Goal: Task Accomplishment & Management: Use online tool/utility

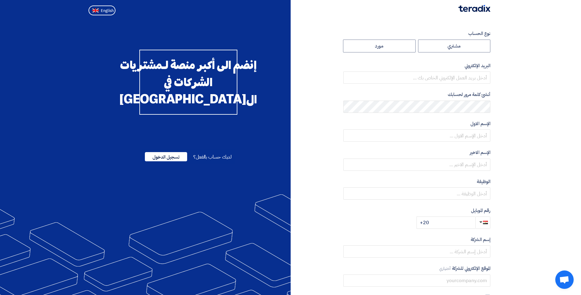
click at [217, 161] on span "لديك حساب بالفعل؟" at bounding box center [212, 156] width 38 height 7
click at [180, 161] on span "تسجيل الدخول" at bounding box center [166, 156] width 42 height 9
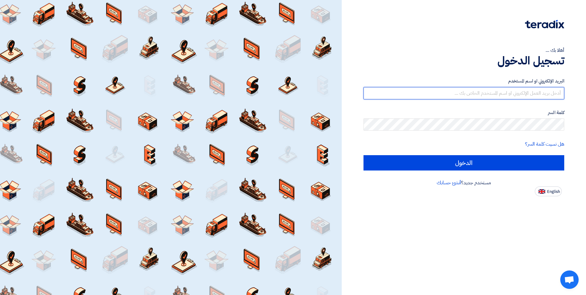
click at [465, 93] on input "text" at bounding box center [464, 93] width 201 height 12
click at [467, 96] on input "text" at bounding box center [464, 93] width 201 height 12
click at [468, 92] on input "text" at bounding box center [464, 93] width 201 height 12
click at [468, 93] on input "text" at bounding box center [464, 93] width 201 height 12
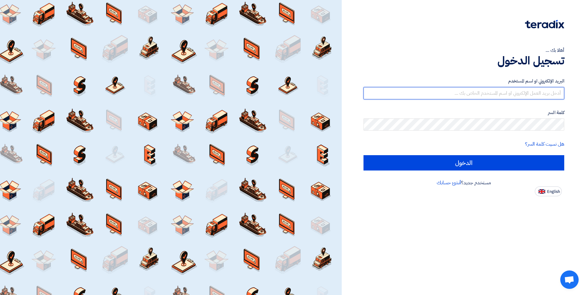
click at [470, 93] on input "text" at bounding box center [464, 93] width 201 height 12
click at [444, 93] on input "text" at bounding box center [464, 93] width 201 height 12
click at [461, 94] on input "text" at bounding box center [464, 93] width 201 height 12
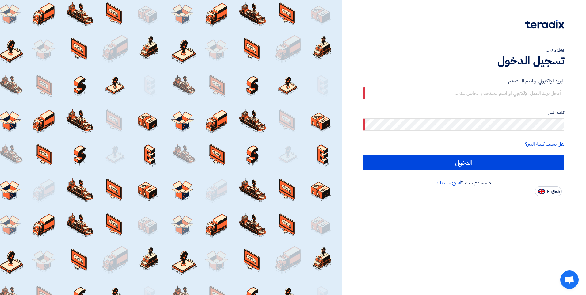
click at [313, 158] on div at bounding box center [171, 147] width 342 height 295
paste input "[EMAIL_ADDRESS][DOMAIN_NAME]"
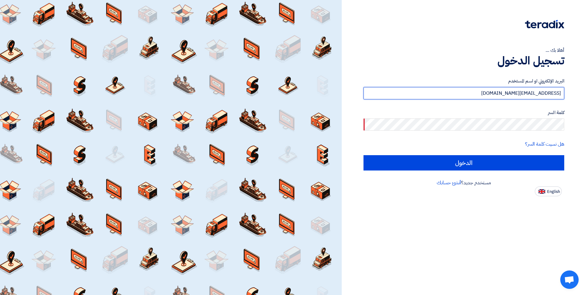
type input "[EMAIL_ADDRESS][DOMAIN_NAME]"
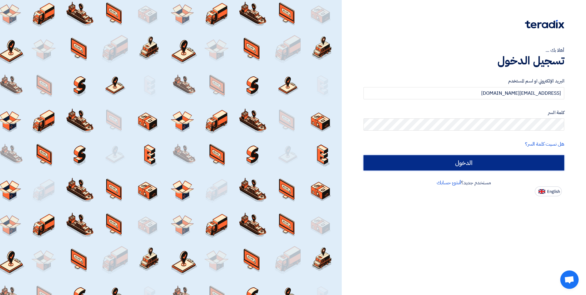
click at [517, 166] on input "الدخول" at bounding box center [464, 162] width 201 height 15
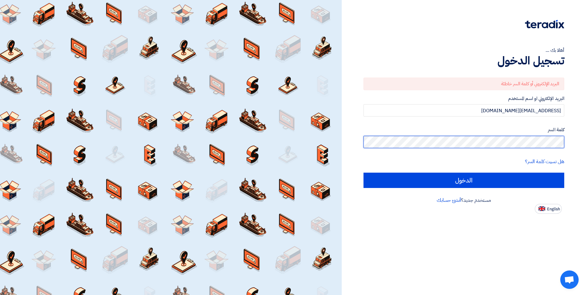
click at [364, 173] on input "الدخول" at bounding box center [464, 180] width 201 height 15
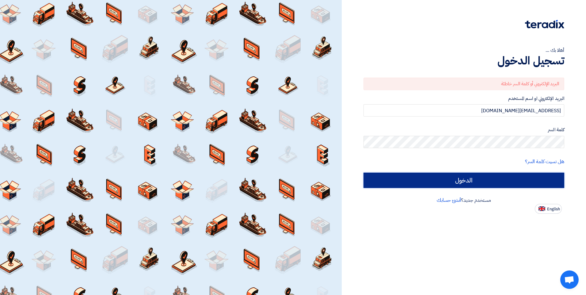
click at [398, 185] on input "الدخول" at bounding box center [464, 180] width 201 height 15
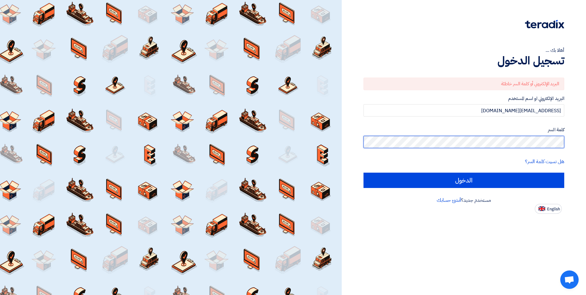
click at [364, 173] on input "الدخول" at bounding box center [464, 180] width 201 height 15
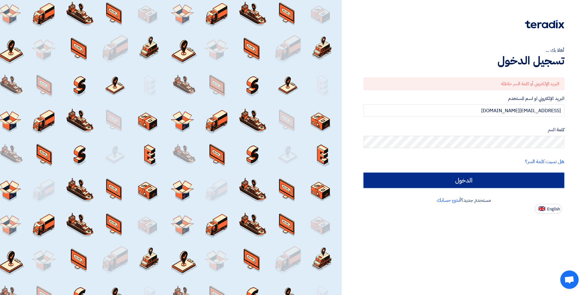
click at [508, 181] on input "الدخول" at bounding box center [464, 180] width 201 height 15
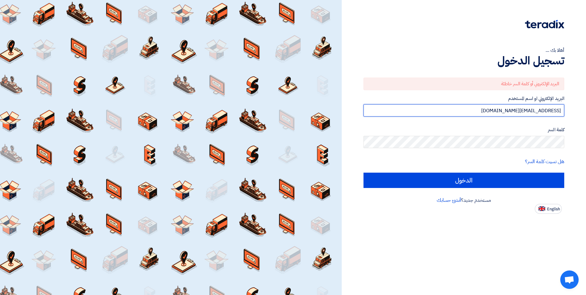
click at [477, 112] on input "[EMAIL_ADDRESS][DOMAIN_NAME]" at bounding box center [464, 110] width 201 height 12
click at [364, 173] on input "الدخول" at bounding box center [464, 180] width 201 height 15
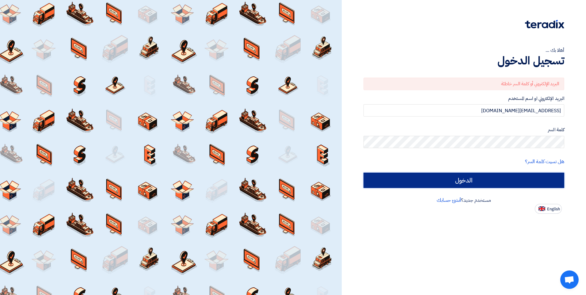
click at [453, 182] on input "الدخول" at bounding box center [464, 180] width 201 height 15
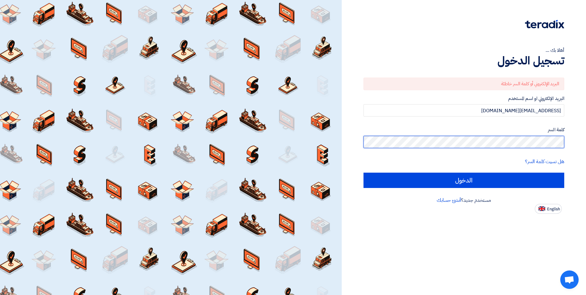
click at [568, 147] on div "أهلا بك ... تسجيل الدخول البريد الإلكتروني أو كلمة السر خاطئة البريد الإلكتروني…" at bounding box center [463, 107] width 235 height 214
click at [546, 155] on form "البريد الإلكتروني أو كلمة السر خاطئة البريد الإلكتروني او اسم المستخدم [EMAIL_A…" at bounding box center [464, 133] width 201 height 110
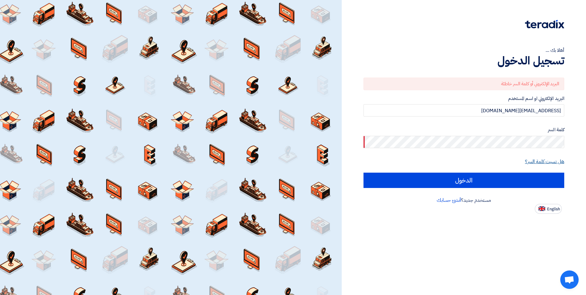
click at [544, 163] on link "هل نسيت كلمة السر؟" at bounding box center [544, 161] width 39 height 7
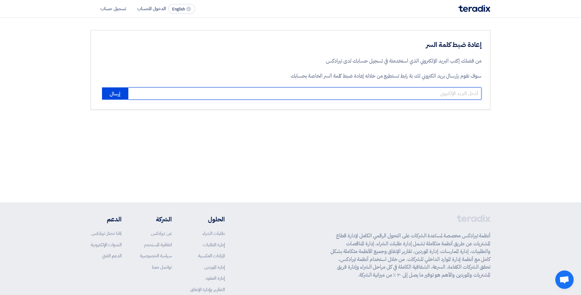
click at [347, 94] on input "email" at bounding box center [305, 93] width 354 height 12
type input "[EMAIL_ADDRESS][DOMAIN_NAME]"
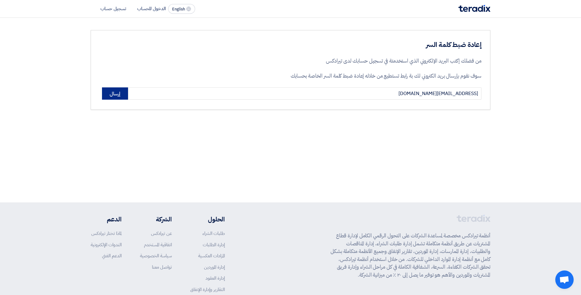
click at [116, 95] on button "إرسال" at bounding box center [115, 93] width 26 height 12
click at [117, 93] on button "إرسال" at bounding box center [115, 93] width 26 height 12
click at [113, 96] on button "إرسال" at bounding box center [115, 93] width 26 height 12
click at [115, 6] on li "تسجيل حساب" at bounding box center [114, 8] width 26 height 7
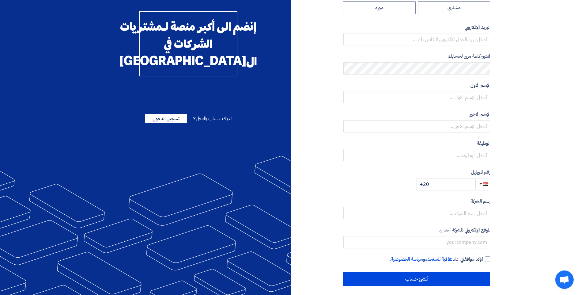
scroll to position [41, 0]
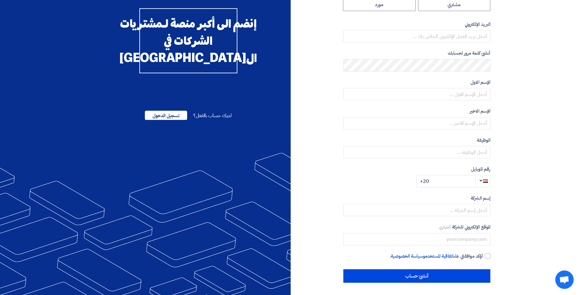
click at [217, 120] on div "لديك حساب بالفعل؟ تسجيل الدخول" at bounding box center [188, 115] width 87 height 9
click at [182, 120] on span "تسجيل الدخول" at bounding box center [166, 115] width 42 height 9
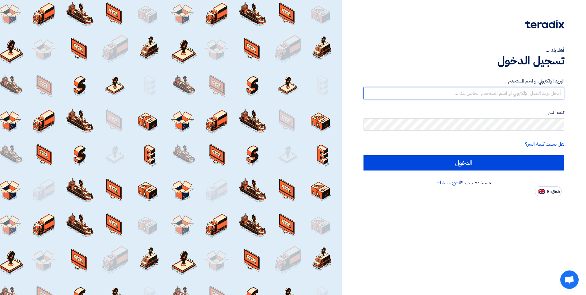
click at [498, 94] on input "text" at bounding box center [464, 93] width 201 height 12
type input "[EMAIL_ADDRESS][DOMAIN_NAME]"
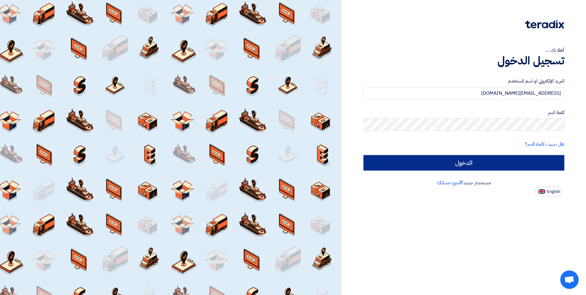
click at [402, 160] on input "الدخول" at bounding box center [464, 162] width 201 height 15
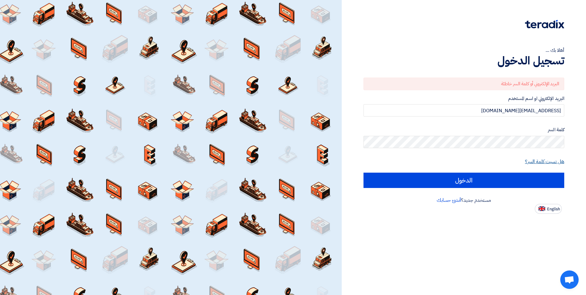
drag, startPoint x: 550, startPoint y: 155, endPoint x: 546, endPoint y: 159, distance: 5.4
click at [546, 159] on form "البريد الإلكتروني أو كلمة السر خاطئة البريد الإلكتروني او اسم المستخدم [EMAIL_A…" at bounding box center [464, 133] width 201 height 110
drag, startPoint x: 546, startPoint y: 159, endPoint x: 543, endPoint y: 164, distance: 6.2
click at [543, 164] on link "هل نسيت كلمة السر؟" at bounding box center [544, 161] width 39 height 7
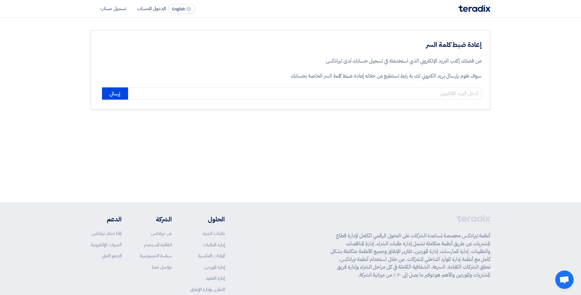
click at [524, 149] on div "إعادة ضبط كلمة السر من فضلك إكتب البريد الإلكتروني الذي استخدمتة في تسجيل حسابك…" at bounding box center [290, 110] width 581 height 185
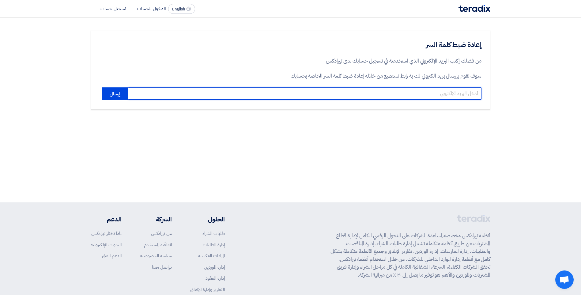
click at [219, 93] on input "email" at bounding box center [305, 93] width 354 height 12
type input "[EMAIL_ADDRESS][DOMAIN_NAME]"
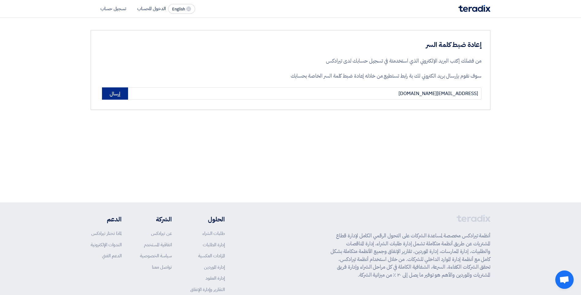
click at [124, 95] on button "إرسال" at bounding box center [115, 93] width 26 height 12
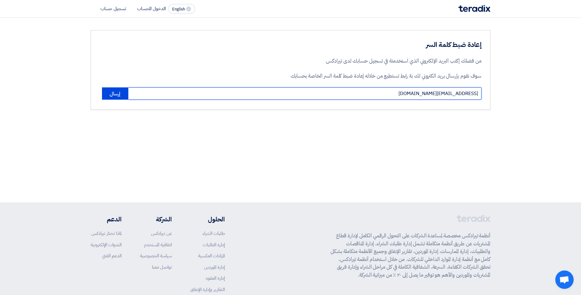
click at [131, 91] on input "[EMAIL_ADDRESS][DOMAIN_NAME]" at bounding box center [305, 93] width 354 height 12
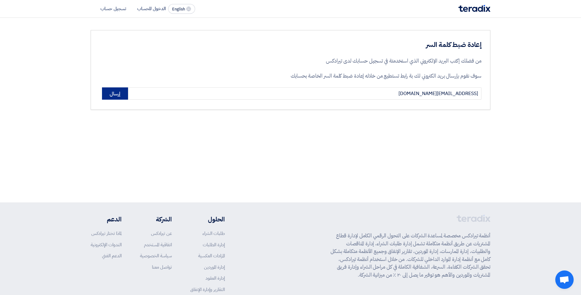
click at [125, 92] on button "إرسال" at bounding box center [115, 93] width 26 height 12
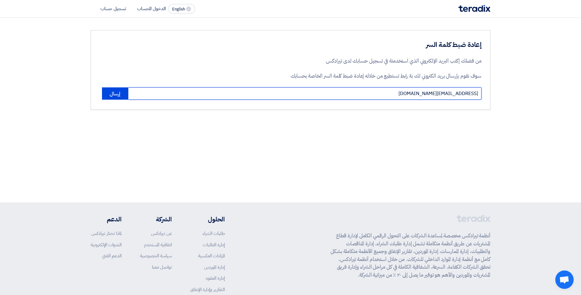
drag, startPoint x: 371, startPoint y: 92, endPoint x: 409, endPoint y: 98, distance: 38.1
click at [409, 98] on input "[EMAIL_ADDRESS][DOMAIN_NAME]" at bounding box center [305, 93] width 354 height 12
click at [434, 95] on input "email" at bounding box center [305, 93] width 354 height 12
type input "[EMAIL_ADDRESS][DOMAIN_NAME]"
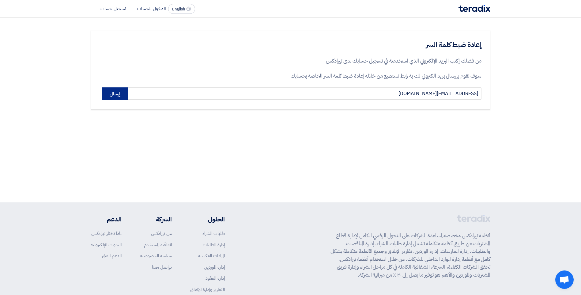
click at [121, 96] on button "إرسال" at bounding box center [115, 93] width 26 height 12
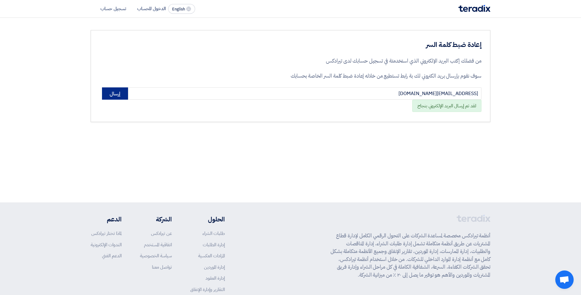
click at [121, 96] on button "إرسال" at bounding box center [115, 93] width 26 height 12
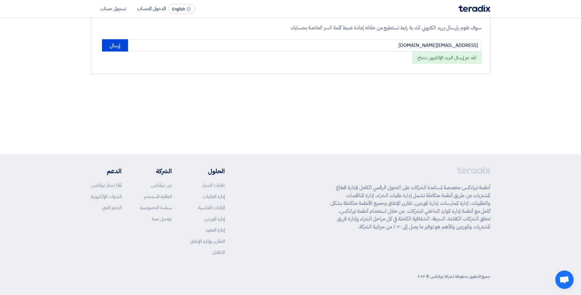
click at [568, 280] on span "Open chat" at bounding box center [565, 280] width 10 height 9
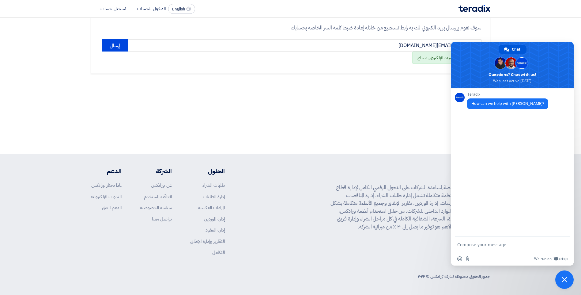
scroll to position [0, 0]
click at [568, 279] on span "Close chat" at bounding box center [565, 279] width 18 height 18
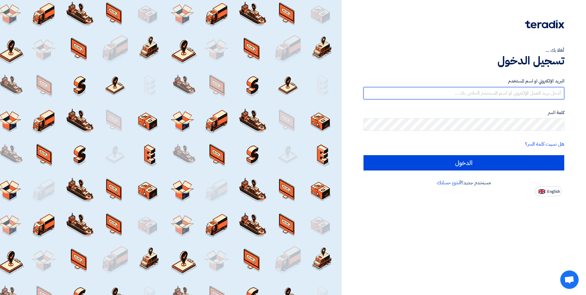
type input "[EMAIL_ADDRESS][DOMAIN_NAME]"
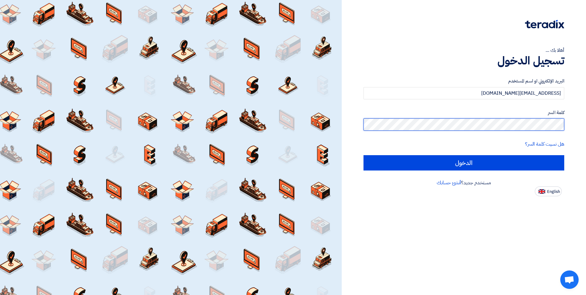
click at [364, 155] on input "الدخول" at bounding box center [464, 162] width 201 height 15
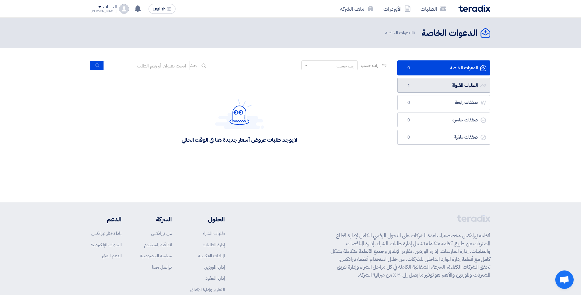
click at [425, 86] on link "الطلبات المقبولة الطلبات المقبولة 1" at bounding box center [444, 85] width 93 height 15
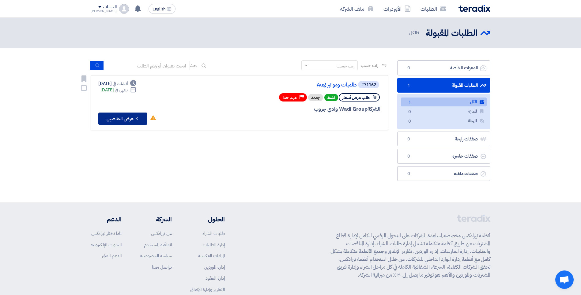
click at [128, 116] on button "Check details عرض التفاصيل" at bounding box center [122, 118] width 49 height 12
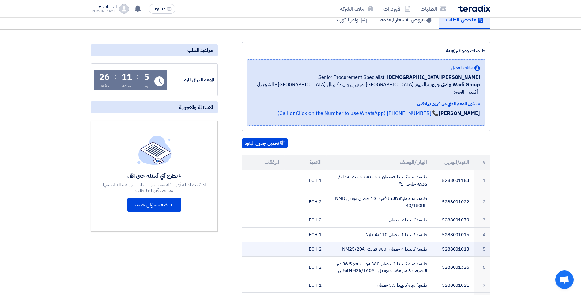
scroll to position [61, 0]
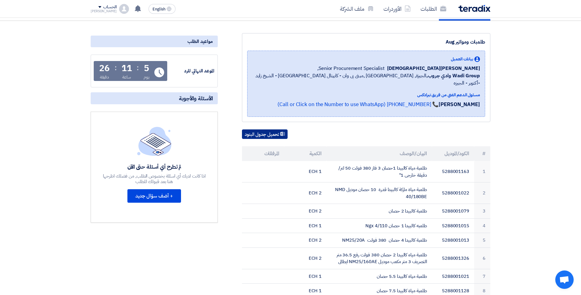
click at [253, 129] on button "تحميل جدول البنود" at bounding box center [265, 134] width 46 height 10
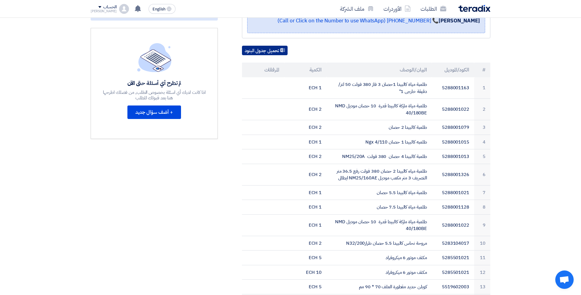
scroll to position [153, 0]
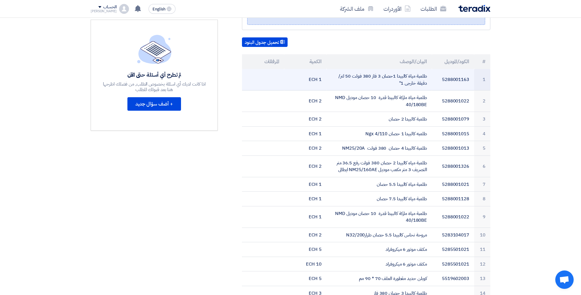
click at [426, 70] on td "طلمبة مياة كالبيدا 1حصان 3 فاز 380 فولت 50 لتر/دقيقة خارجى 1"" at bounding box center [380, 79] width 106 height 21
click at [413, 75] on td "طلمبة مياة كالبيدا 1حصان 3 فاز 380 فولت 50 لتر/دقيقة خارجى 1"" at bounding box center [380, 79] width 106 height 21
drag, startPoint x: 413, startPoint y: 75, endPoint x: 406, endPoint y: 78, distance: 7.1
click at [406, 78] on td "طلمبة مياة كالبيدا 1حصان 3 فاز 380 فولت 50 لتر/دقيقة خارجى 1"" at bounding box center [380, 79] width 106 height 21
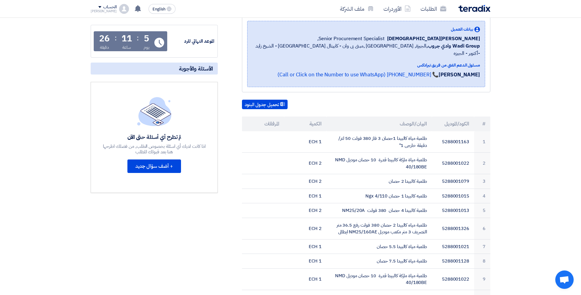
scroll to position [61, 0]
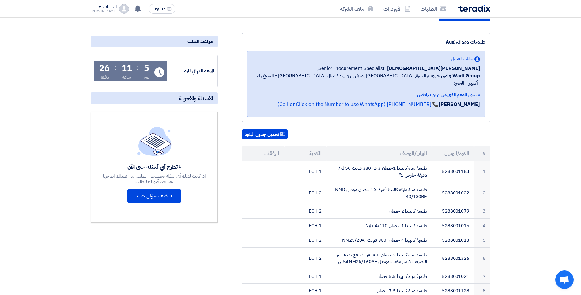
click at [265, 146] on th "المرفقات" at bounding box center [263, 153] width 42 height 15
click at [310, 146] on th "الكمية" at bounding box center [305, 153] width 42 height 15
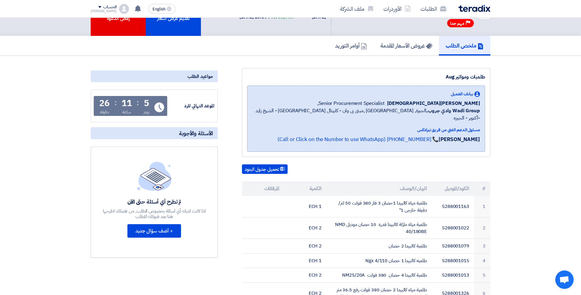
scroll to position [0, 0]
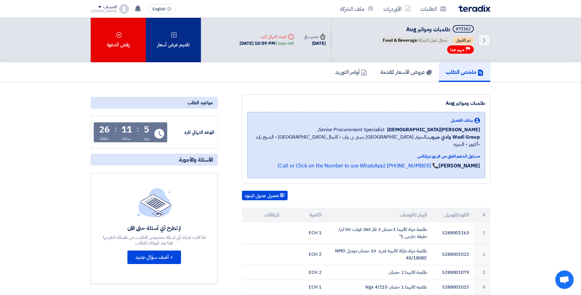
click at [189, 44] on div "تقديم عرض أسعار" at bounding box center [173, 40] width 55 height 44
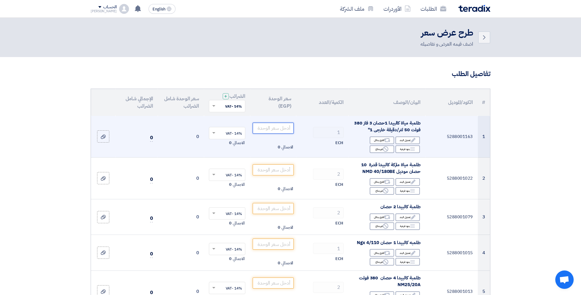
click at [271, 129] on input "number" at bounding box center [273, 128] width 41 height 11
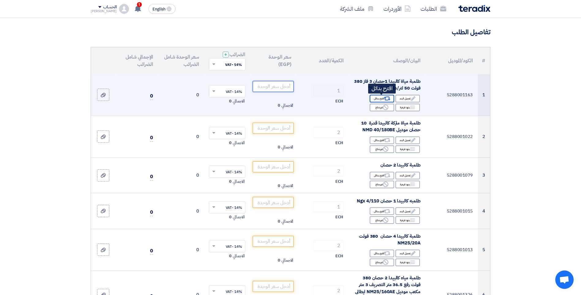
scroll to position [61, 0]
